Goal: Task Accomplishment & Management: Manage account settings

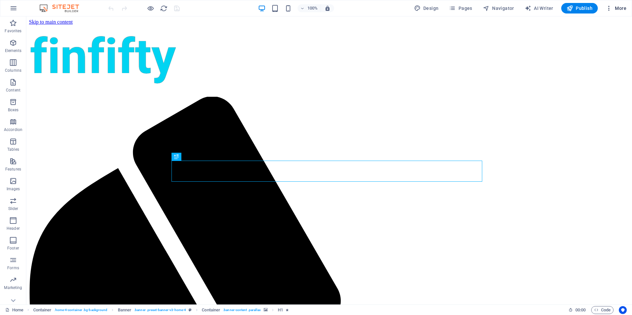
click at [618, 8] on span "More" at bounding box center [615, 8] width 21 height 7
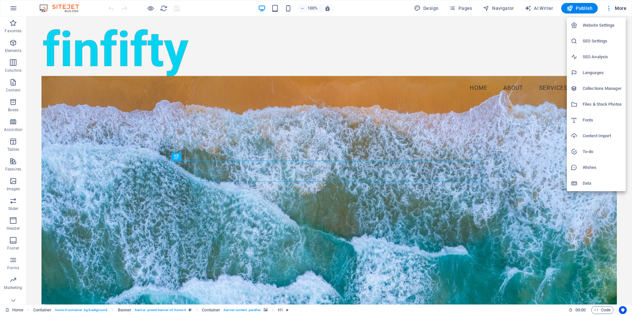
click at [597, 22] on h6 "Website Settings" at bounding box center [601, 25] width 39 height 8
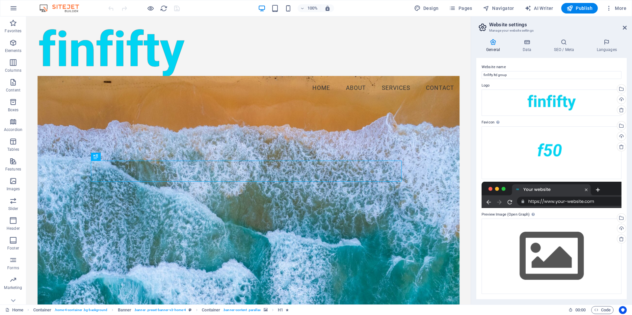
click at [494, 44] on icon at bounding box center [493, 42] width 34 height 7
click at [529, 47] on h4 "Data" at bounding box center [527, 46] width 31 height 14
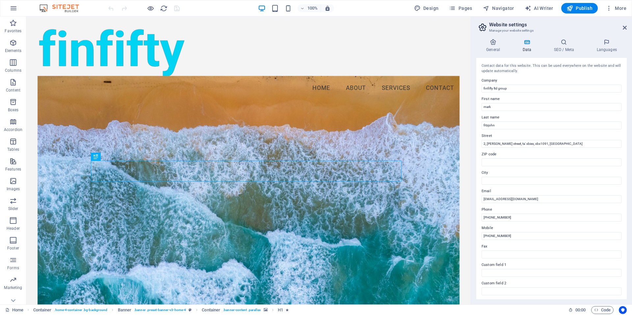
scroll to position [21, 0]
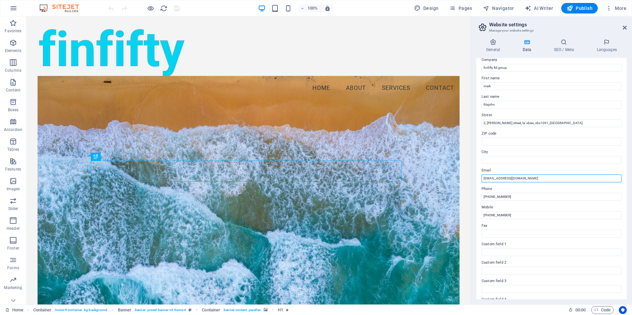
click at [489, 179] on input "[EMAIL_ADDRESS][DOMAIN_NAME]" at bounding box center [551, 178] width 140 height 8
drag, startPoint x: 546, startPoint y: 192, endPoint x: 435, endPoint y: 185, distance: 111.1
type input "info (at) [DOMAIN_NAME]"
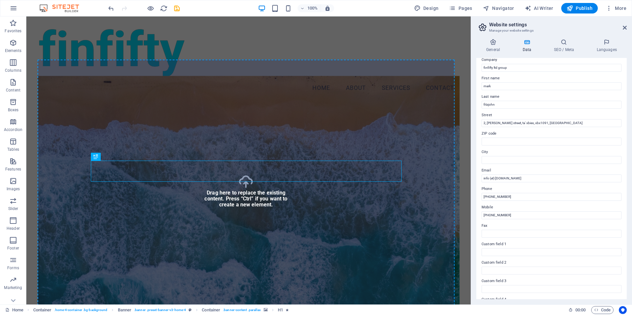
click at [532, 172] on label "Email" at bounding box center [551, 170] width 140 height 8
click at [532, 174] on input "info (at) [DOMAIN_NAME]" at bounding box center [551, 178] width 140 height 8
click at [587, 5] on span "Publish" at bounding box center [579, 8] width 26 height 7
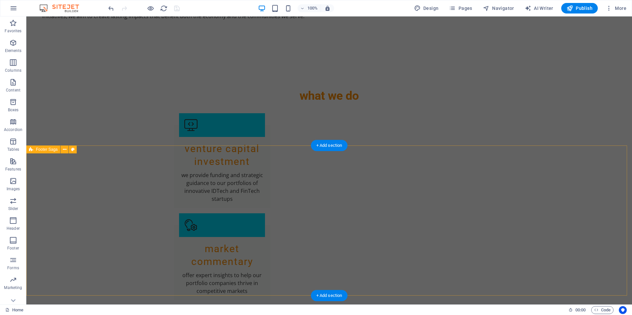
scroll to position [914, 0]
